Goal: Navigation & Orientation: Find specific page/section

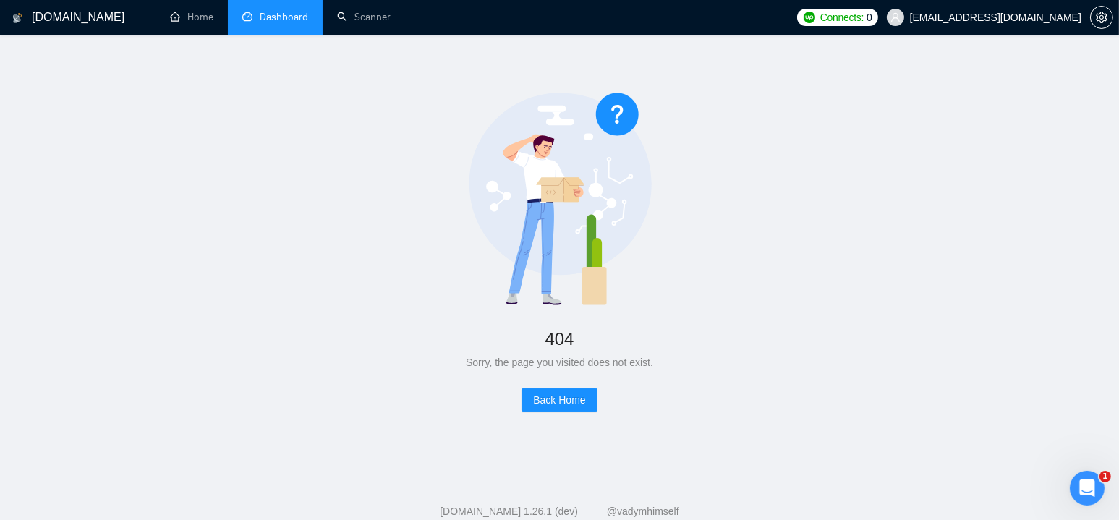
click at [277, 16] on link "Dashboard" at bounding box center [275, 17] width 66 height 12
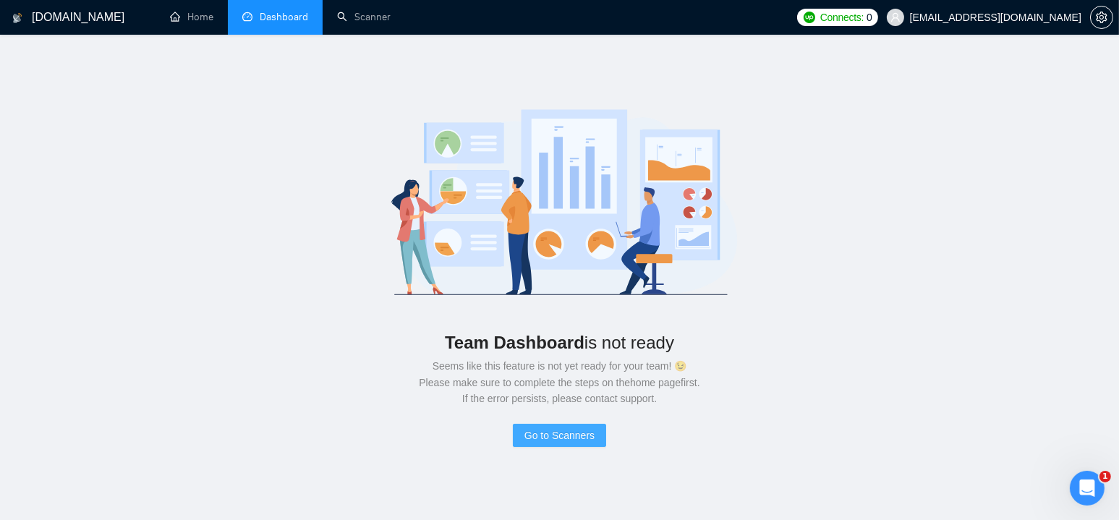
click at [551, 435] on span "Go to Scanners" at bounding box center [559, 435] width 70 height 16
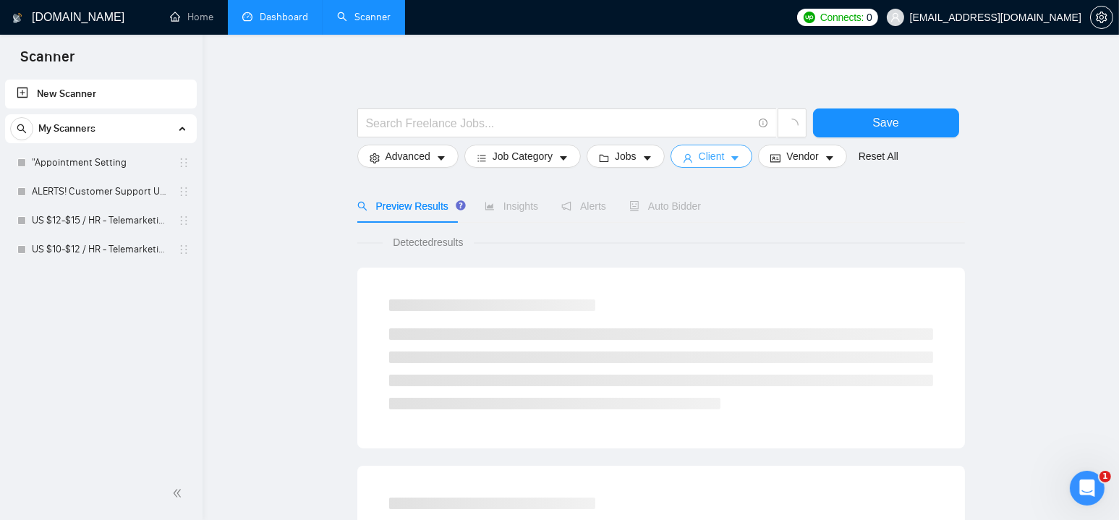
click at [717, 154] on span "Client" at bounding box center [712, 156] width 26 height 16
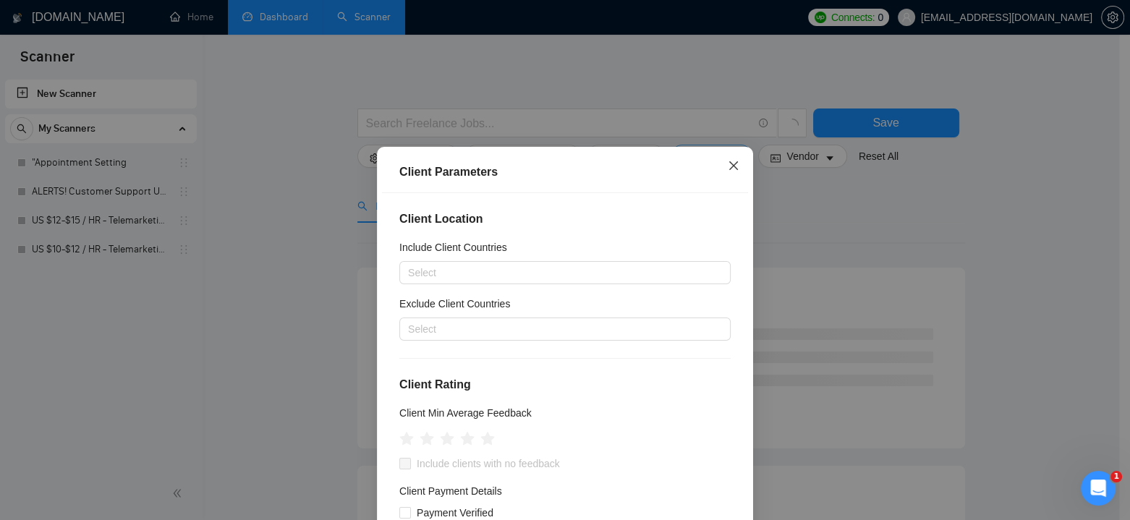
click at [717, 154] on span "Close" at bounding box center [733, 166] width 39 height 39
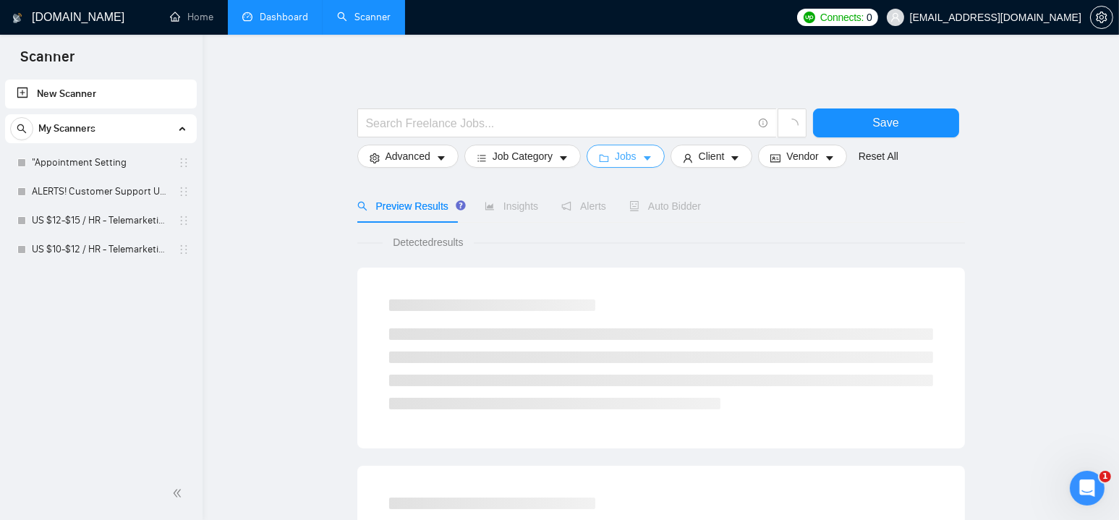
click at [626, 161] on span "Jobs" at bounding box center [626, 156] width 22 height 16
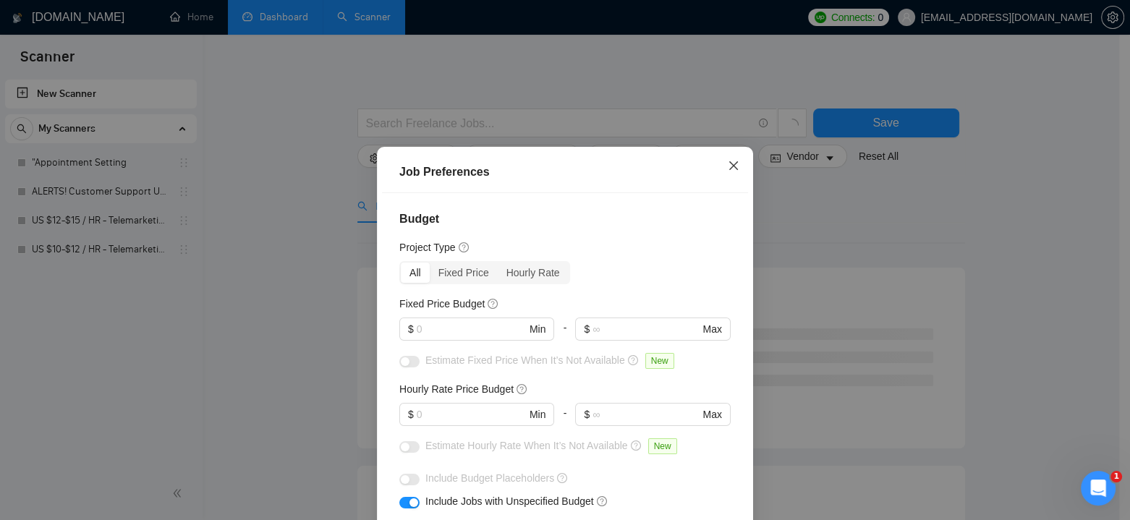
click at [728, 163] on icon "close" at bounding box center [734, 166] width 12 height 12
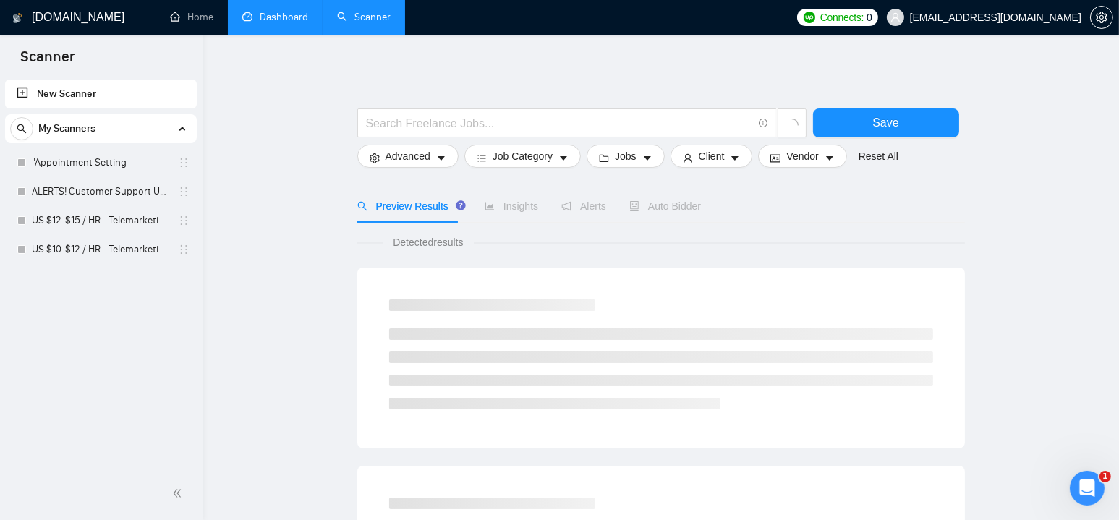
click at [289, 11] on link "Dashboard" at bounding box center [275, 17] width 66 height 12
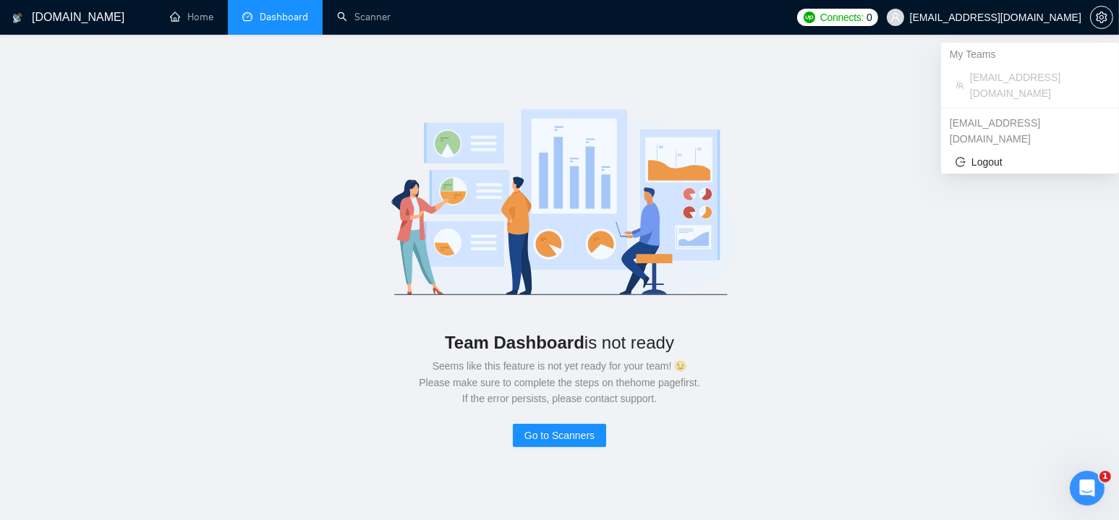
click at [1028, 25] on span "[EMAIL_ADDRESS][DOMAIN_NAME]" at bounding box center [984, 17] width 212 height 46
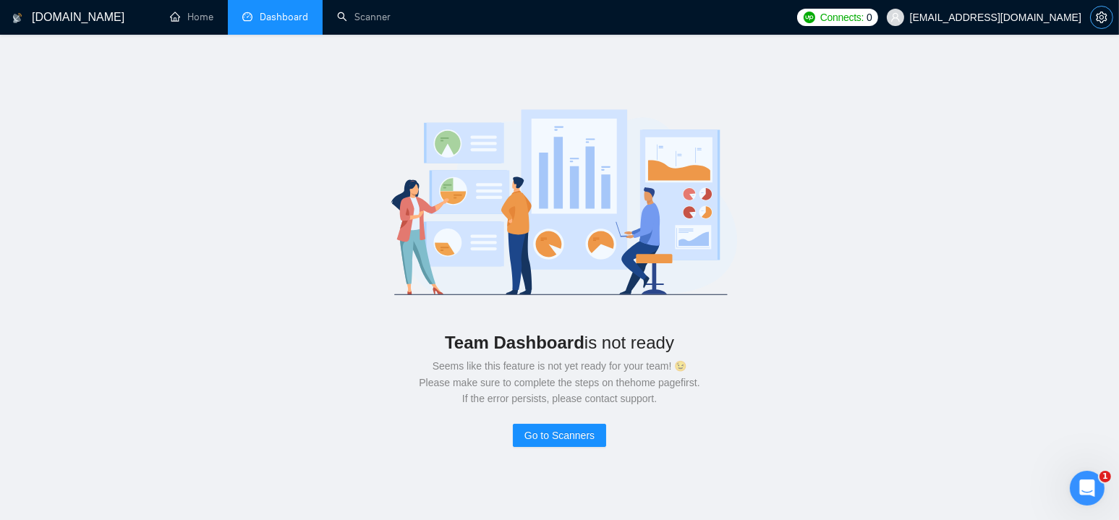
click at [1101, 12] on icon "setting" at bounding box center [1102, 18] width 12 height 12
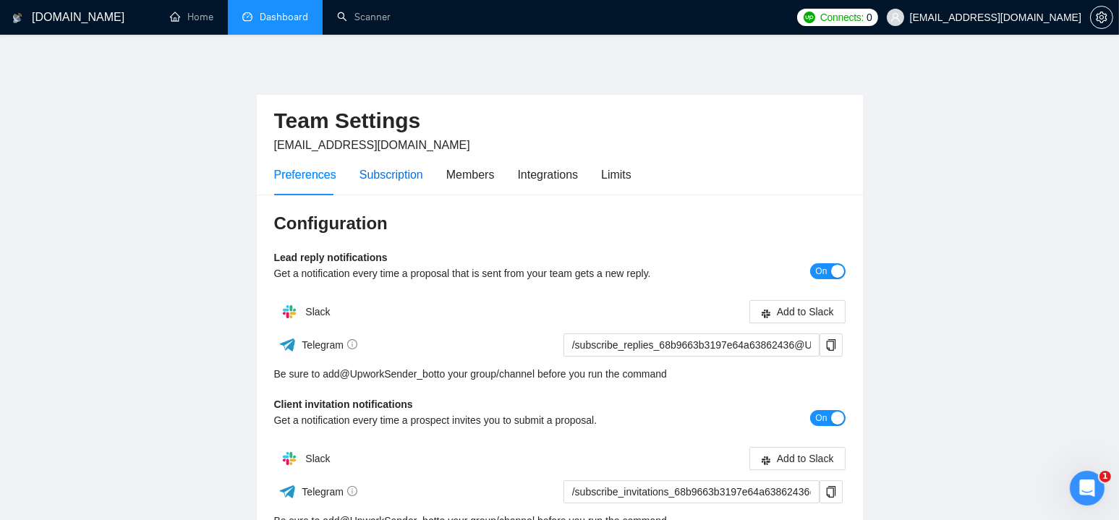
click at [396, 177] on div "Subscription" at bounding box center [391, 175] width 64 height 18
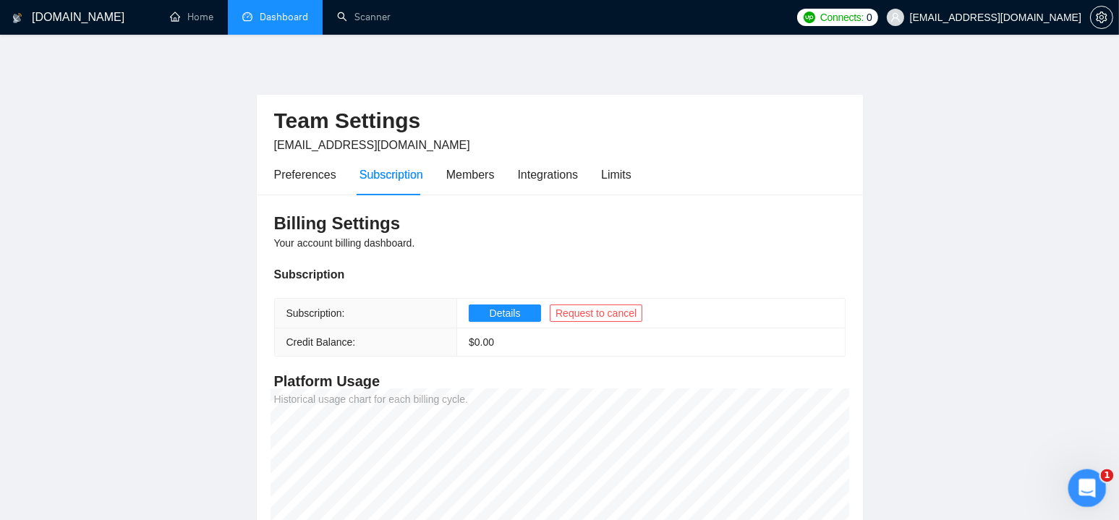
click at [1082, 492] on icon "Open Intercom Messenger" at bounding box center [1085, 486] width 24 height 24
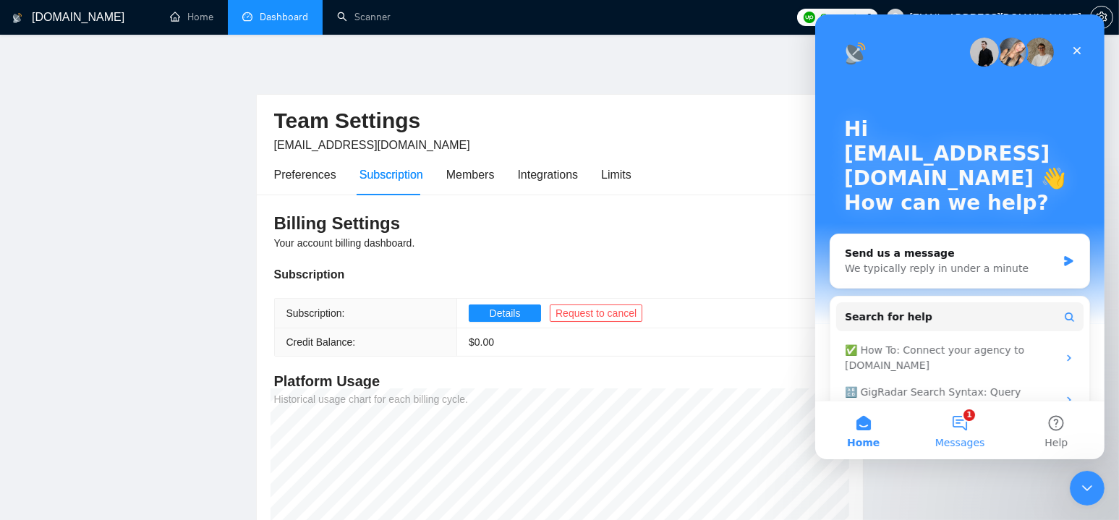
click at [957, 422] on button "1 Messages" at bounding box center [958, 430] width 96 height 58
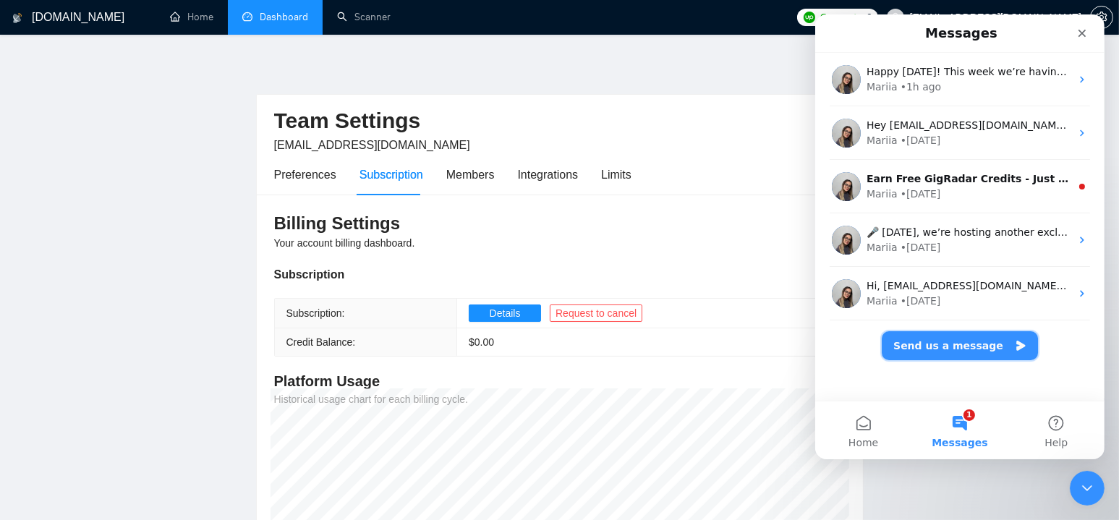
click at [957, 346] on button "Send us a message" at bounding box center [959, 345] width 156 height 29
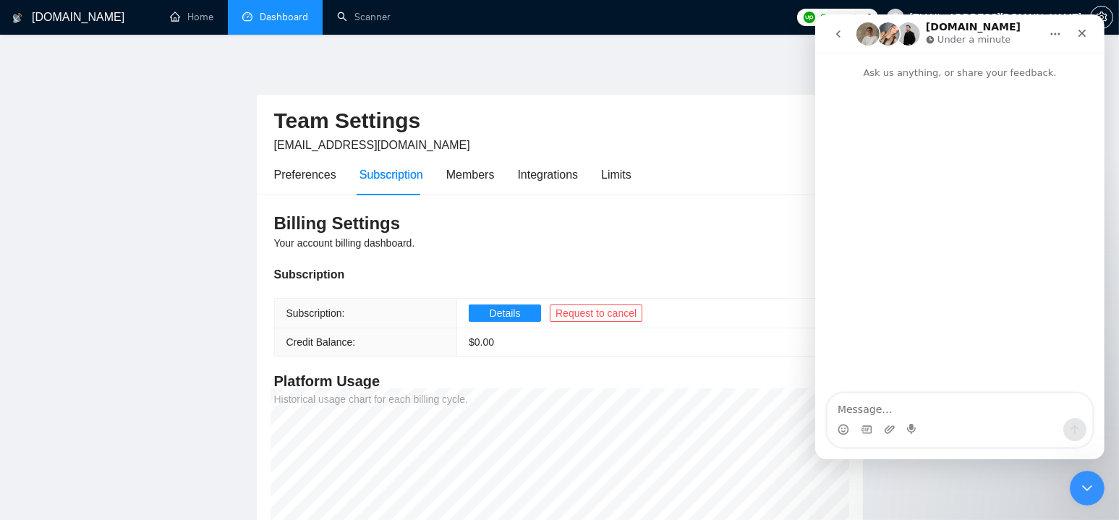
click at [926, 409] on textarea "Message…" at bounding box center [959, 405] width 265 height 25
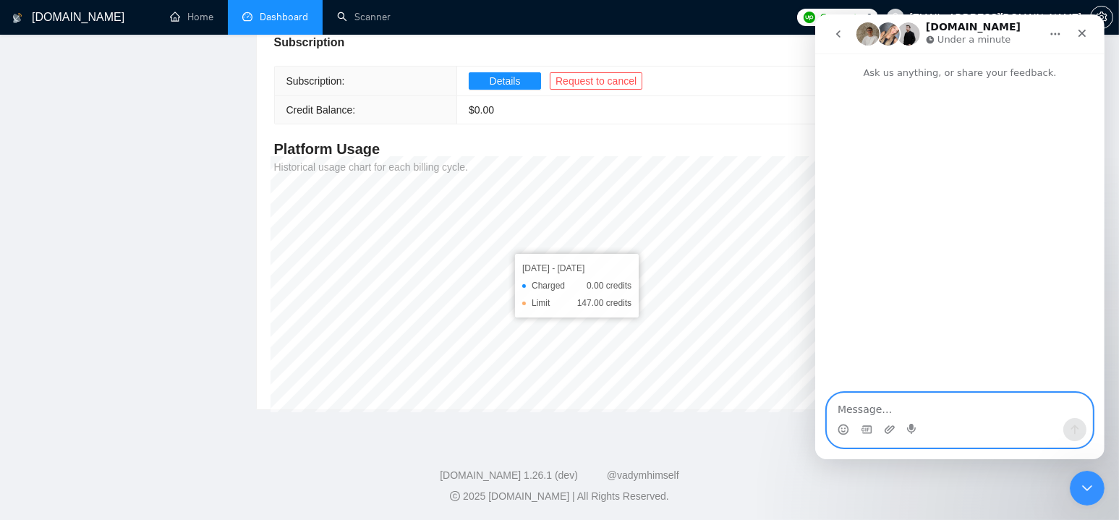
scroll to position [15, 0]
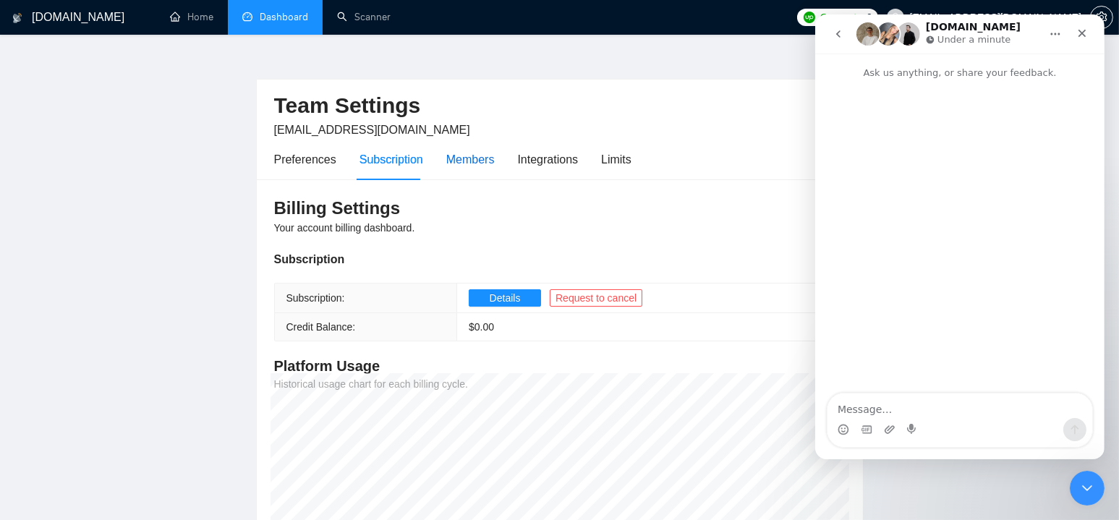
click at [484, 163] on div "Members" at bounding box center [470, 159] width 48 height 18
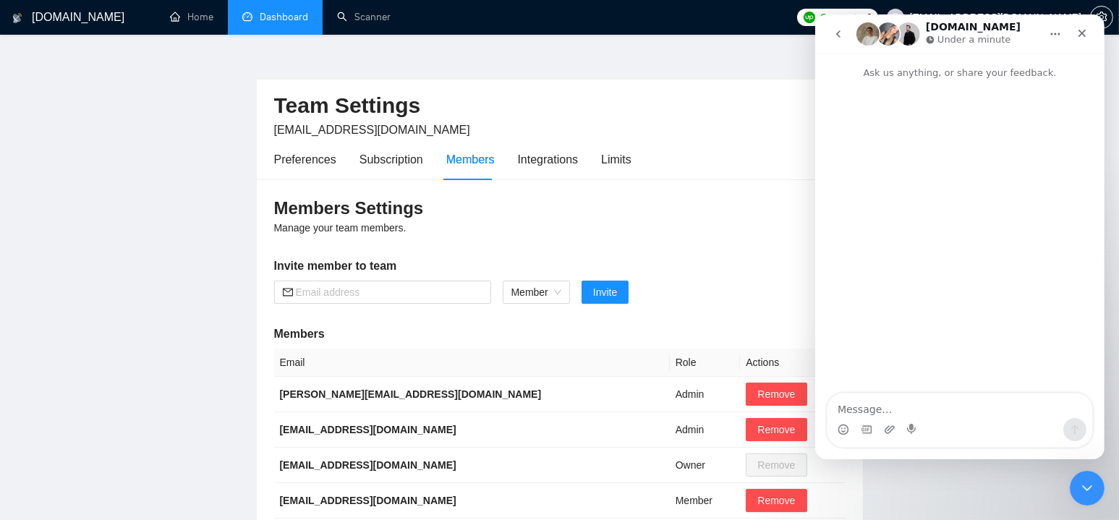
scroll to position [88, 0]
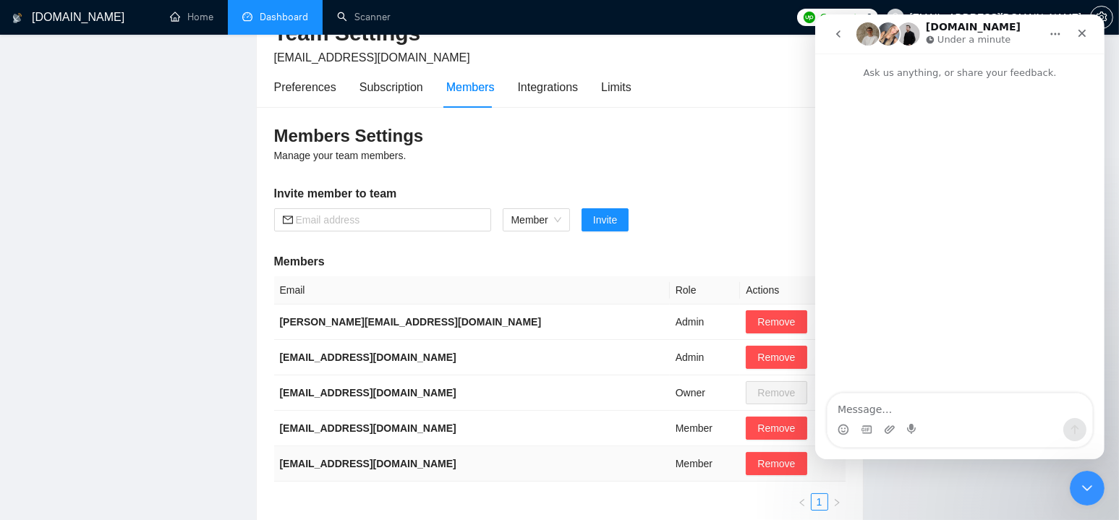
click at [309, 452] on td "wfhsheenas@gmail.com" at bounding box center [472, 463] width 396 height 35
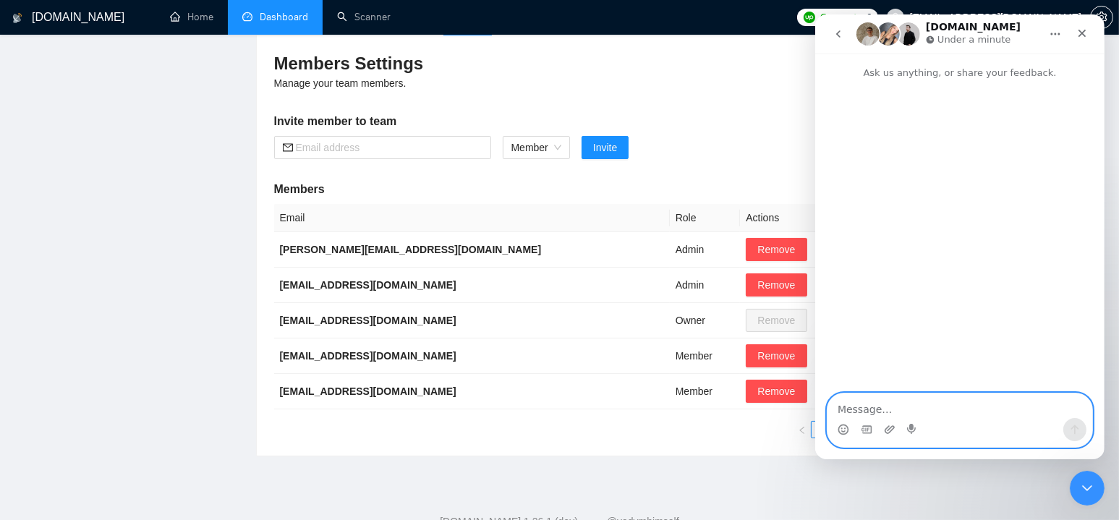
click at [885, 404] on textarea "Message…" at bounding box center [959, 405] width 265 height 25
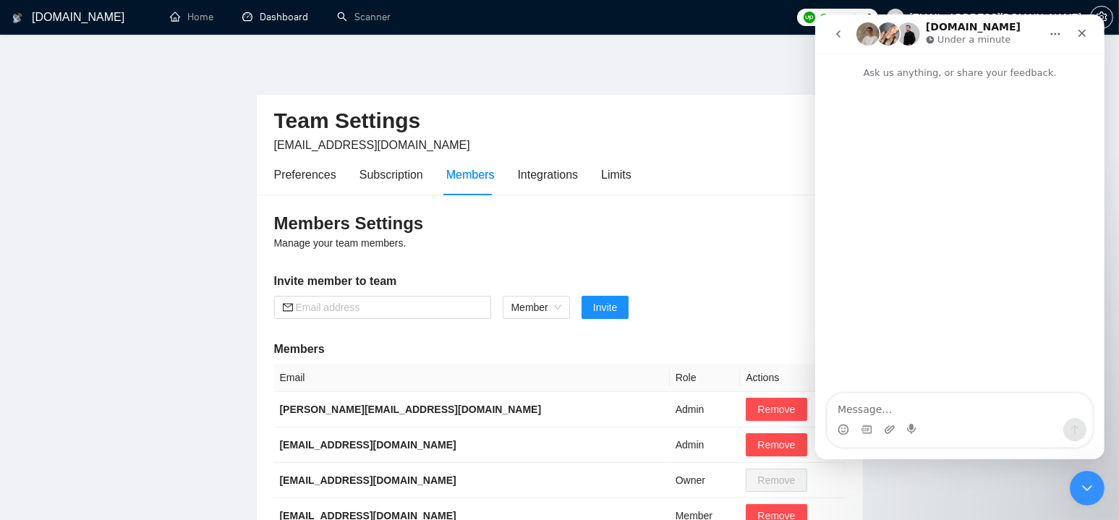
drag, startPoint x: 267, startPoint y: 9, endPoint x: 307, endPoint y: 37, distance: 49.4
click at [267, 11] on link "Dashboard" at bounding box center [275, 17] width 66 height 12
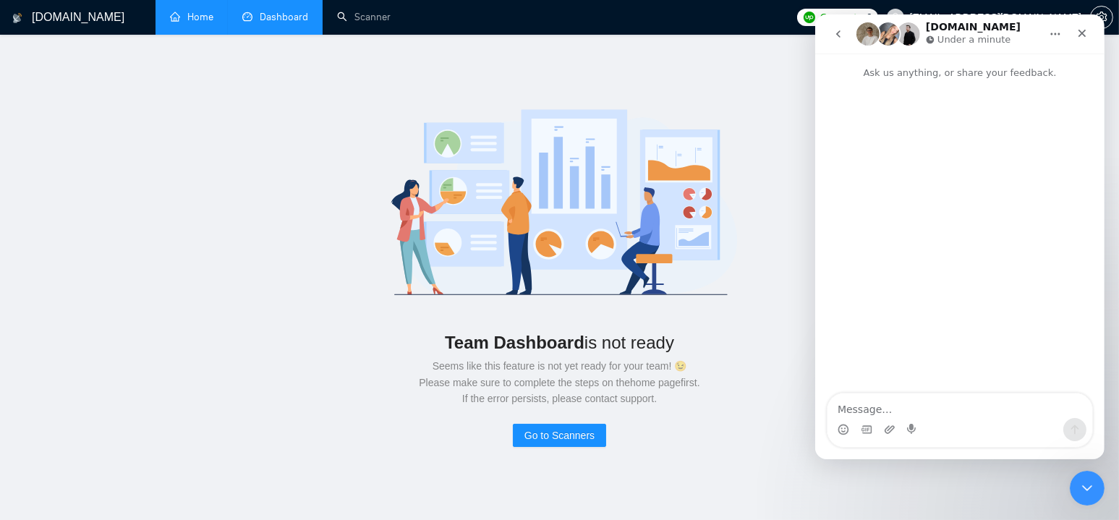
click at [187, 12] on link "Home" at bounding box center [191, 17] width 43 height 12
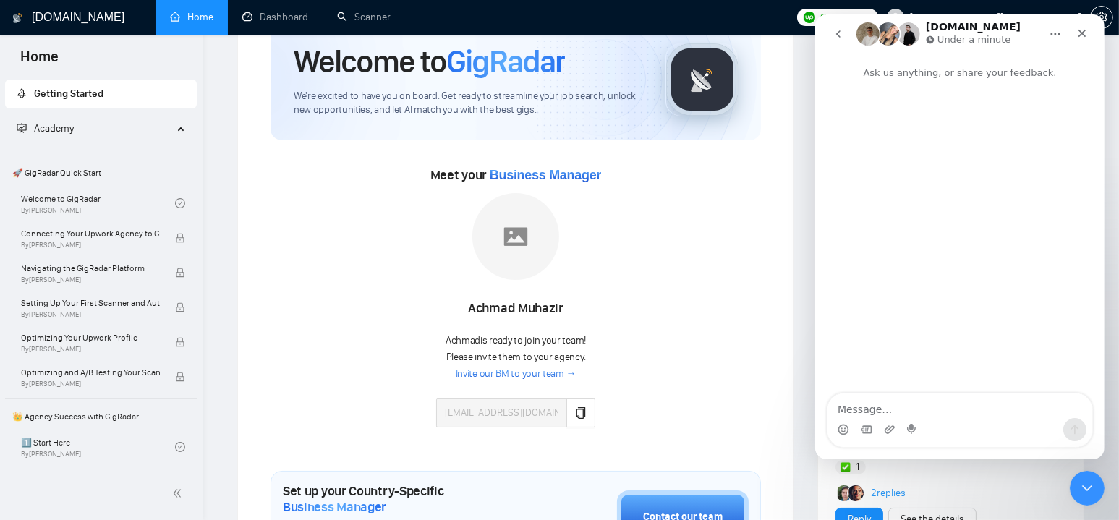
scroll to position [145, 0]
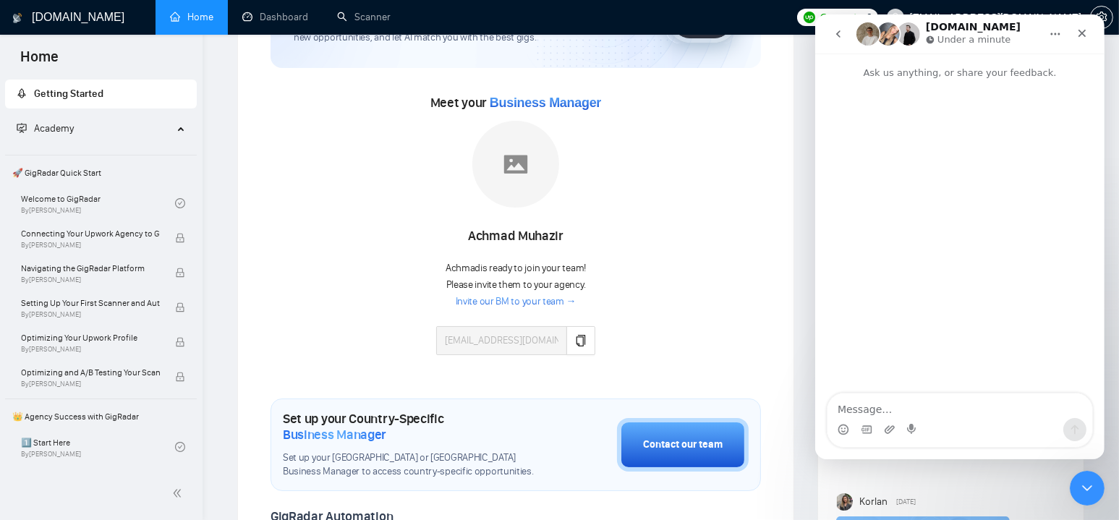
click at [504, 296] on link "Invite our BM to your team →" at bounding box center [516, 302] width 121 height 14
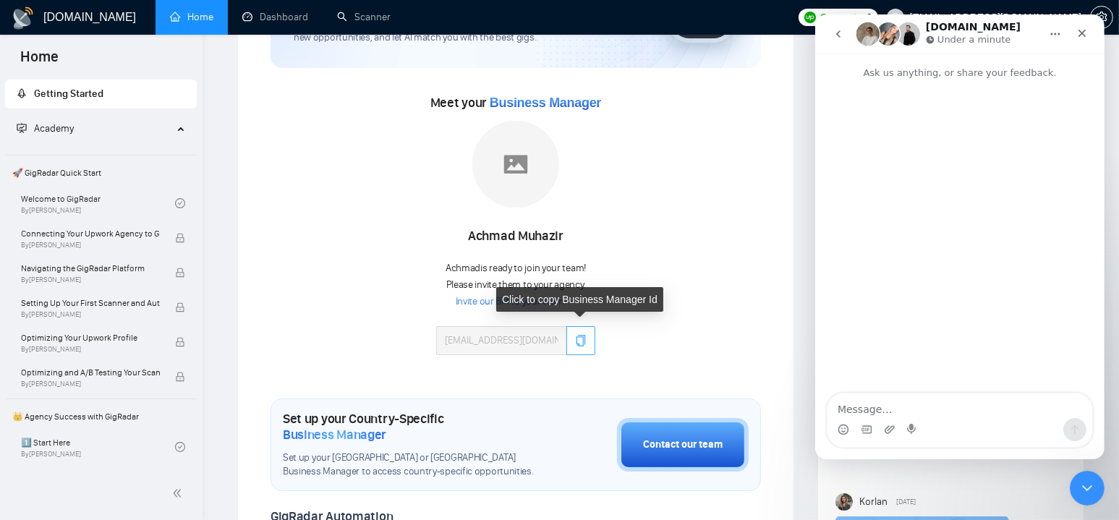
click at [581, 342] on icon "copy" at bounding box center [581, 341] width 12 height 12
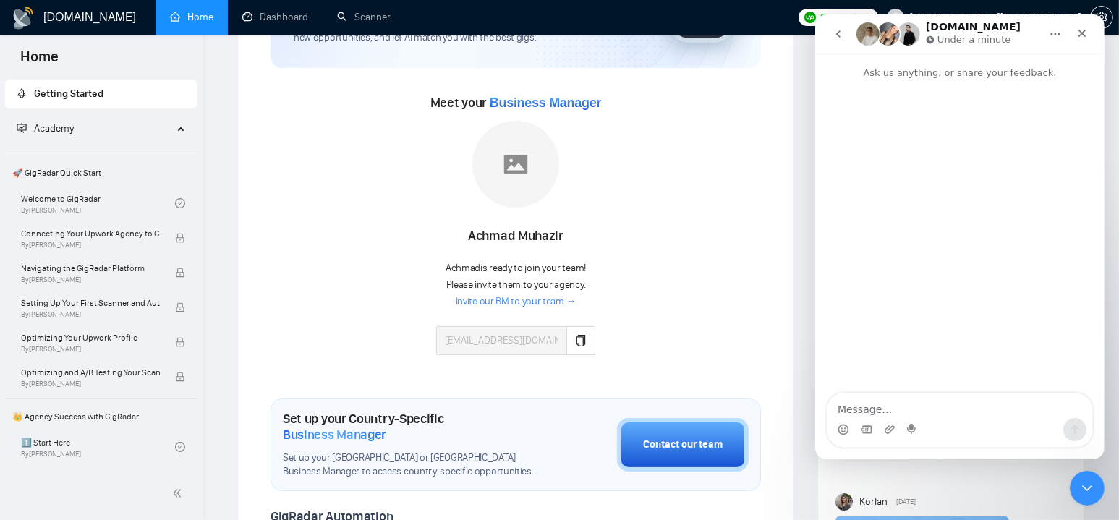
click at [484, 296] on link "Invite our BM to your team →" at bounding box center [516, 302] width 121 height 14
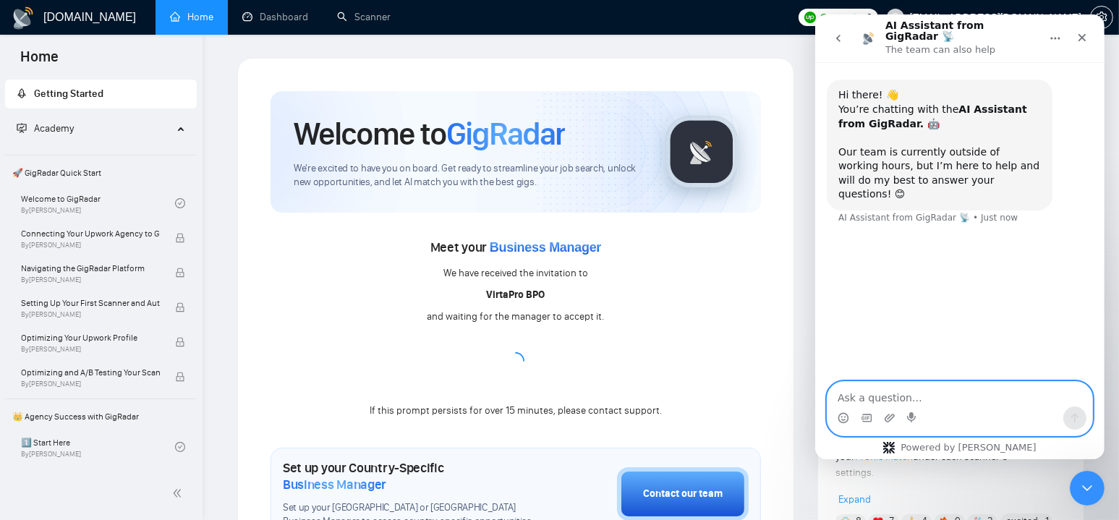
click at [900, 401] on textarea "Ask a question…" at bounding box center [959, 394] width 265 height 25
type textarea "Hi"
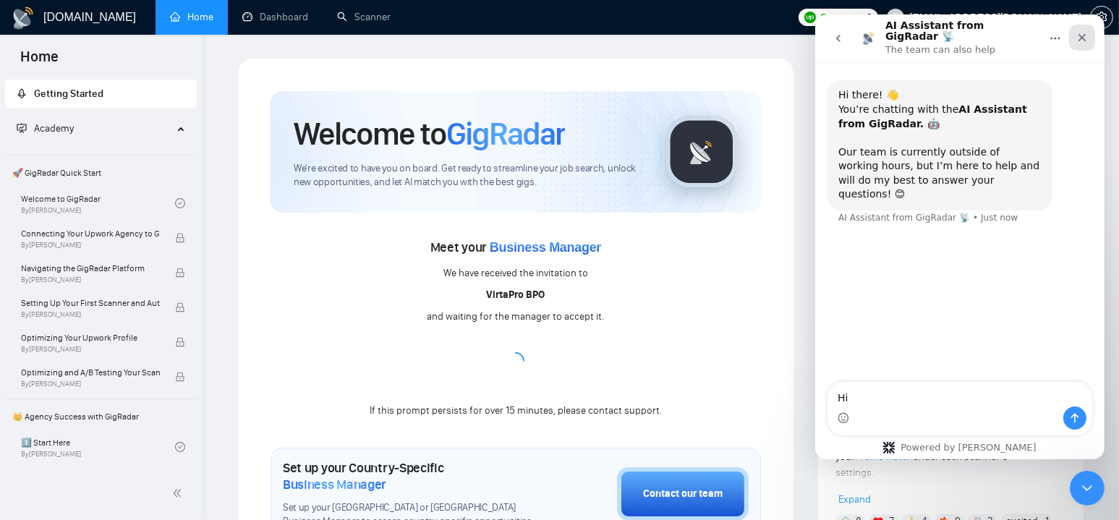
click at [1089, 33] on div "Close" at bounding box center [1081, 38] width 26 height 26
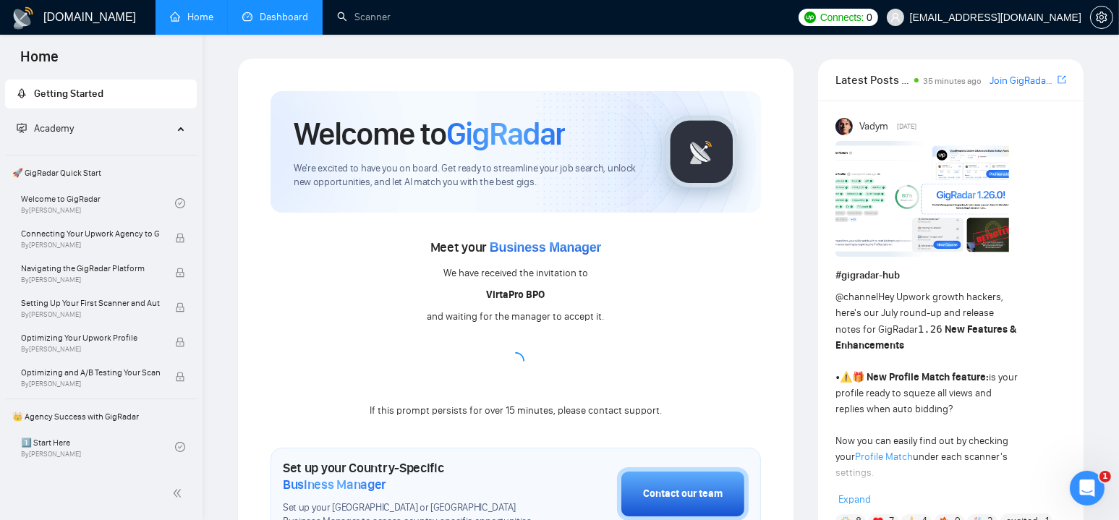
click at [283, 23] on link "Dashboard" at bounding box center [275, 17] width 66 height 12
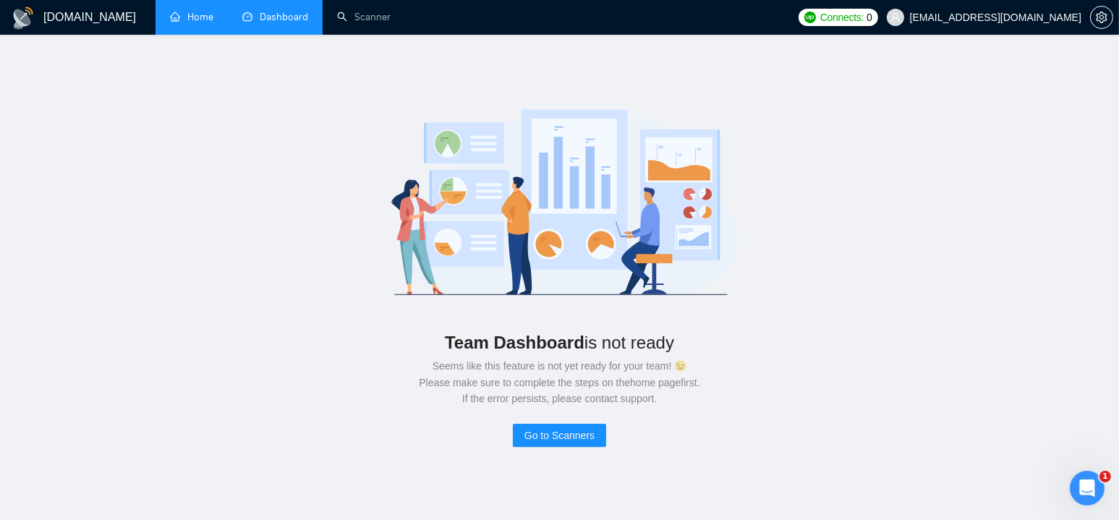
click at [193, 13] on link "Home" at bounding box center [191, 17] width 43 height 12
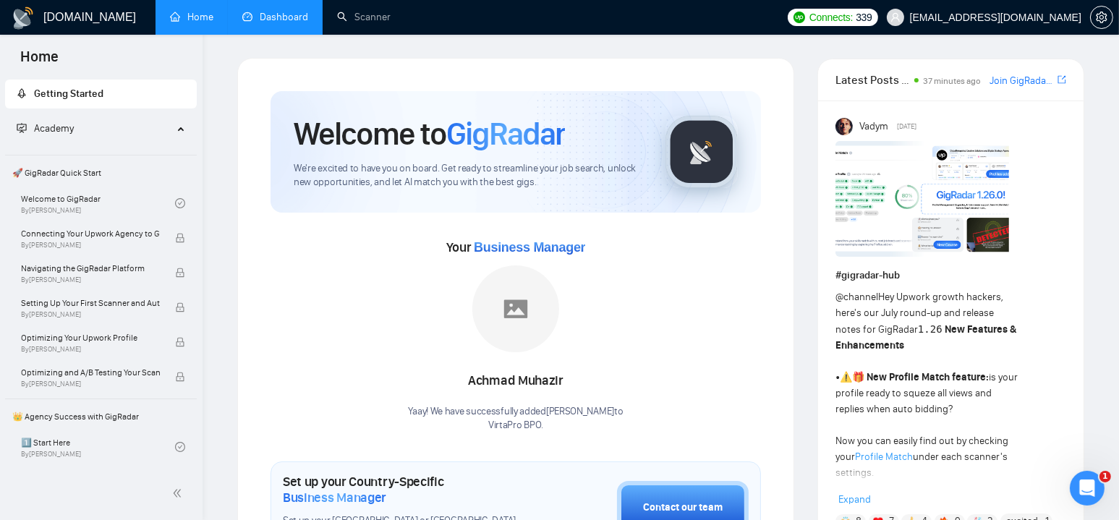
click at [276, 12] on link "Dashboard" at bounding box center [275, 17] width 66 height 12
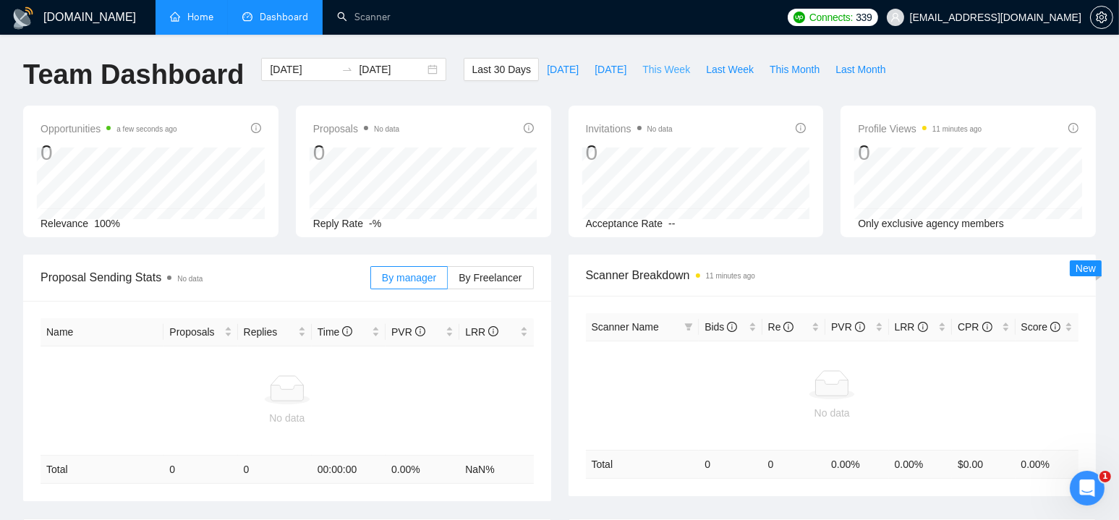
click at [656, 72] on span "This Week" at bounding box center [666, 69] width 48 height 16
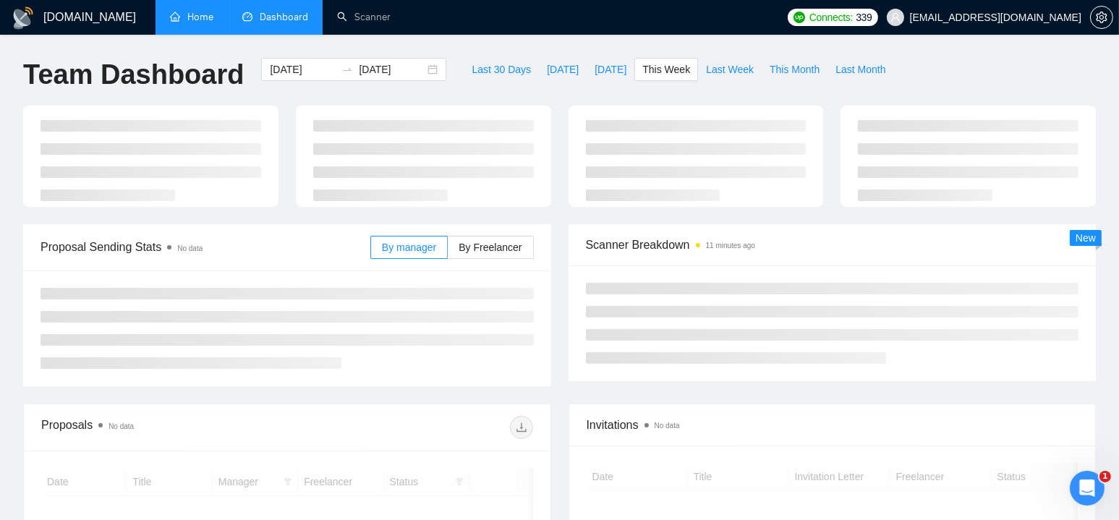
type input "[DATE]"
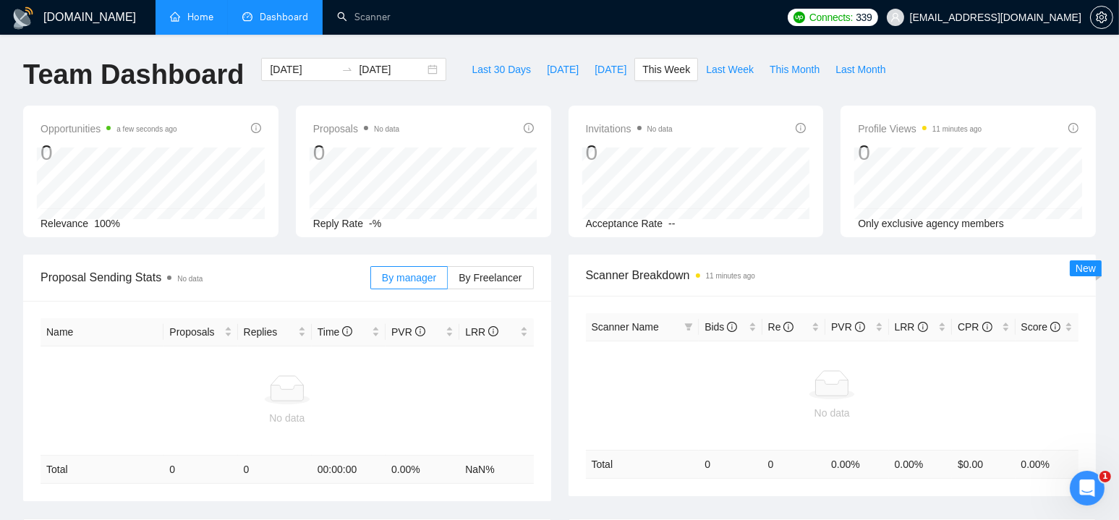
click at [197, 14] on link "Home" at bounding box center [191, 17] width 43 height 12
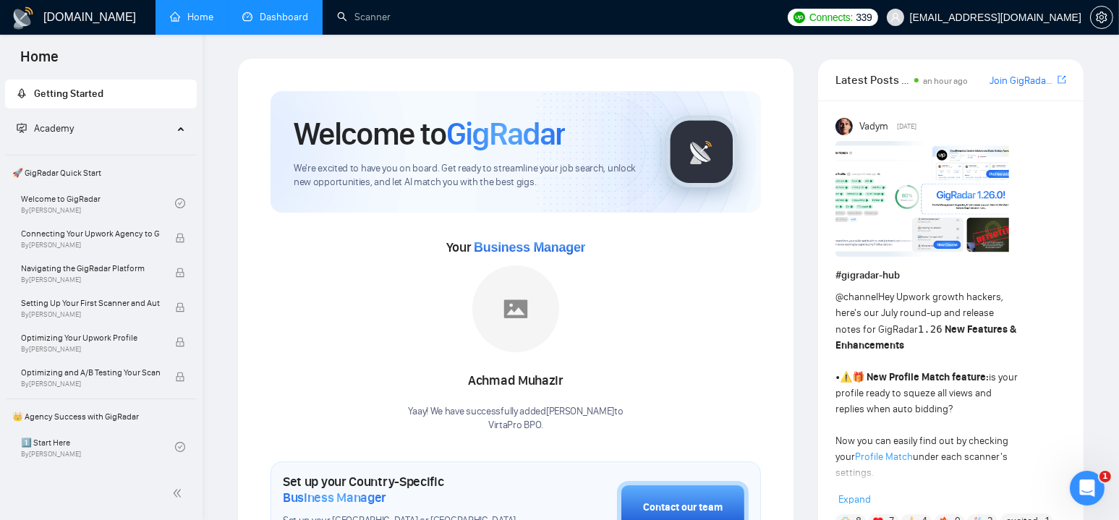
scroll to position [145, 0]
